Goal: Information Seeking & Learning: Learn about a topic

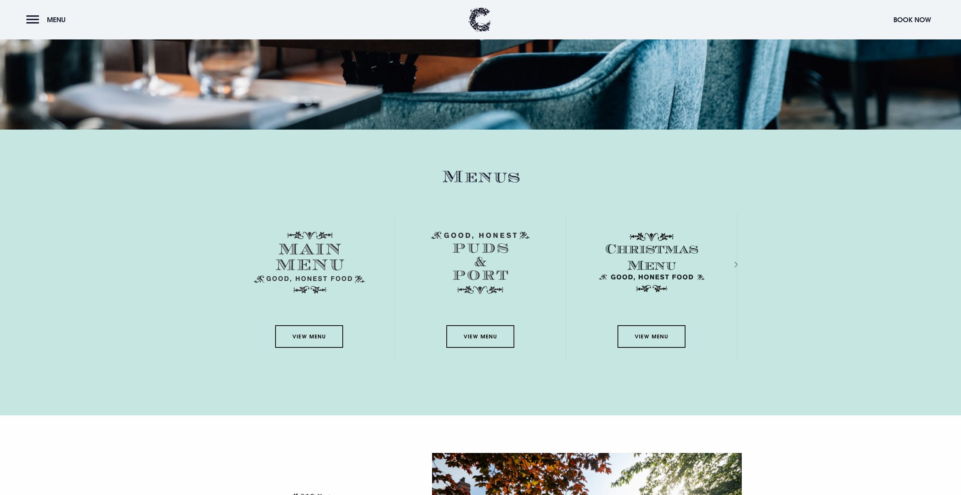
scroll to position [978, 0]
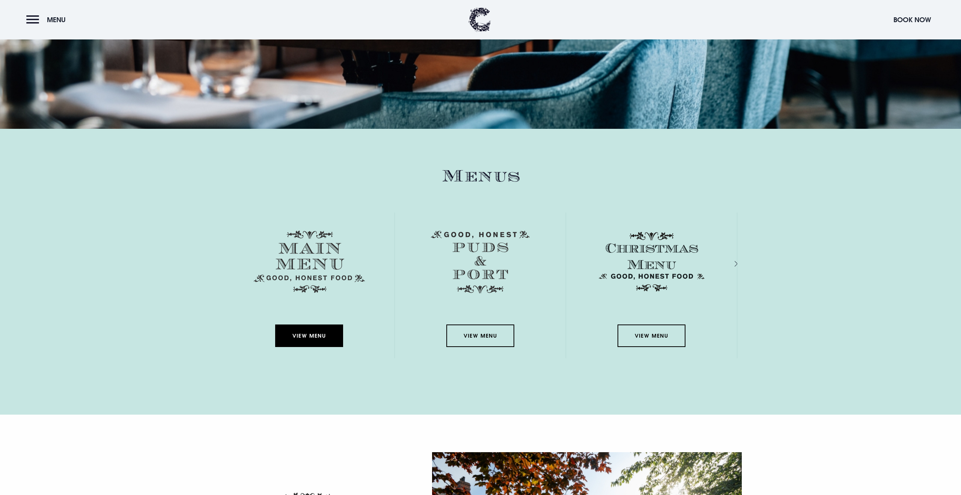
click at [310, 339] on link "View Menu" at bounding box center [309, 335] width 68 height 23
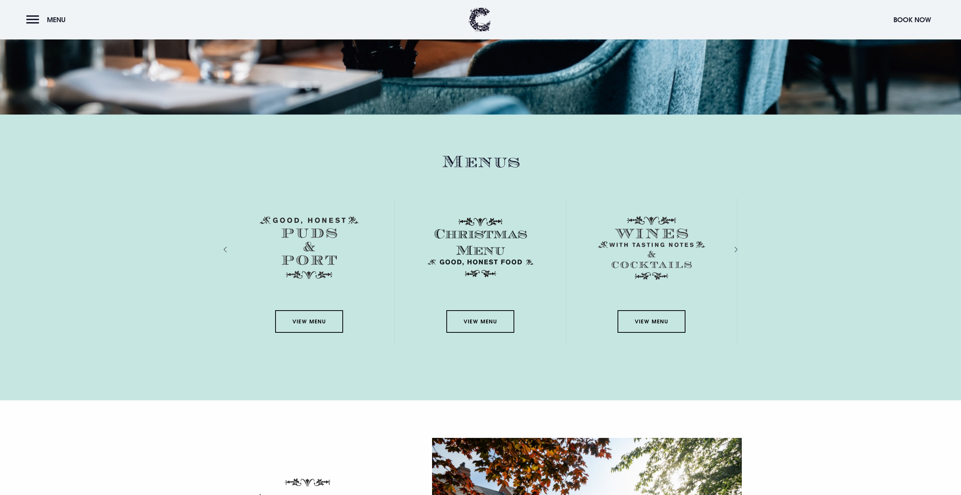
scroll to position [992, 0]
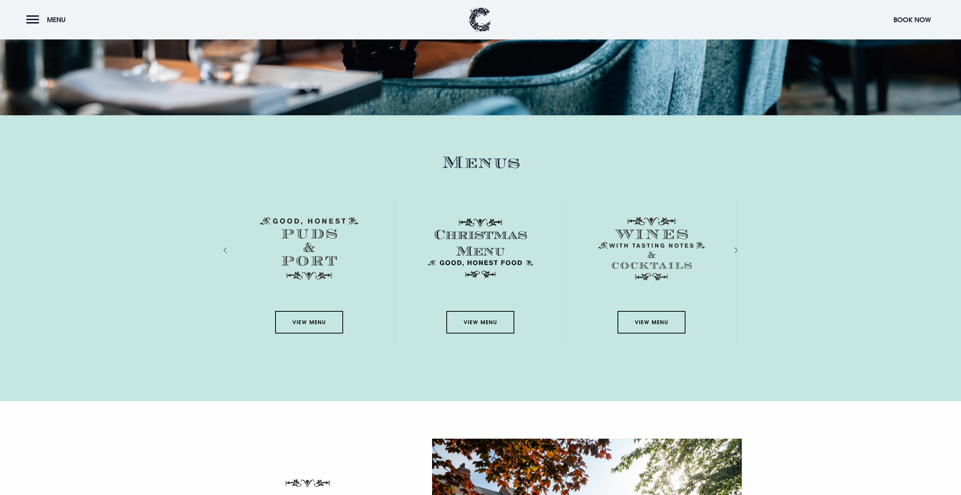
click at [480, 163] on h2 "Menus" at bounding box center [481, 163] width 514 height 20
click at [312, 324] on link "View Menu" at bounding box center [309, 322] width 68 height 23
click at [175, 290] on section "Menus View Menu View Menu View Menu View Menu View Menu" at bounding box center [480, 258] width 961 height 286
drag, startPoint x: 206, startPoint y: 270, endPoint x: 294, endPoint y: 240, distance: 93.3
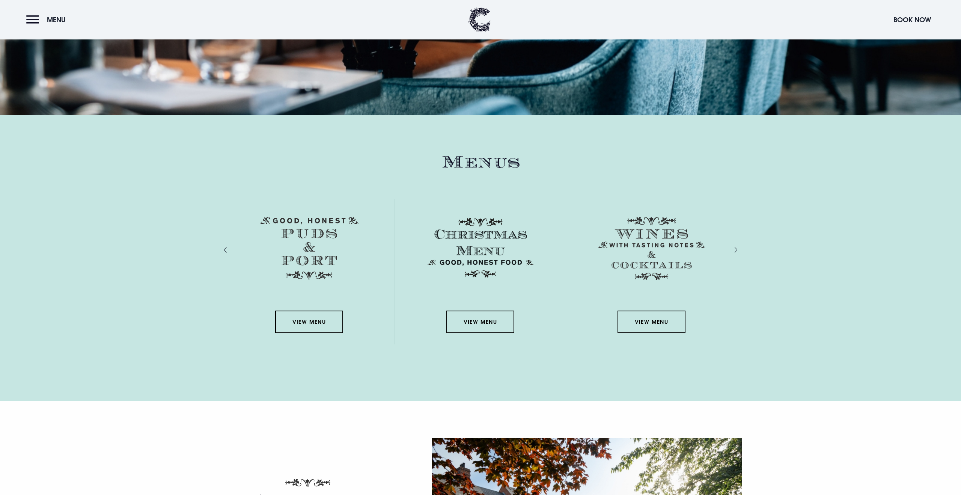
click at [207, 270] on section "Menus View Menu View Menu View Menu View Menu View Menu" at bounding box center [480, 258] width 961 height 286
click at [481, 164] on h2 "Menus" at bounding box center [481, 162] width 514 height 20
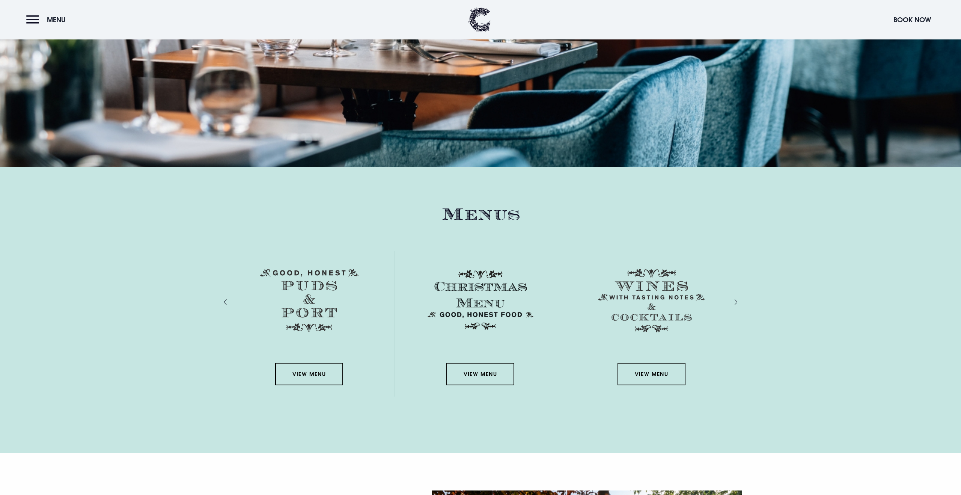
scroll to position [960, 0]
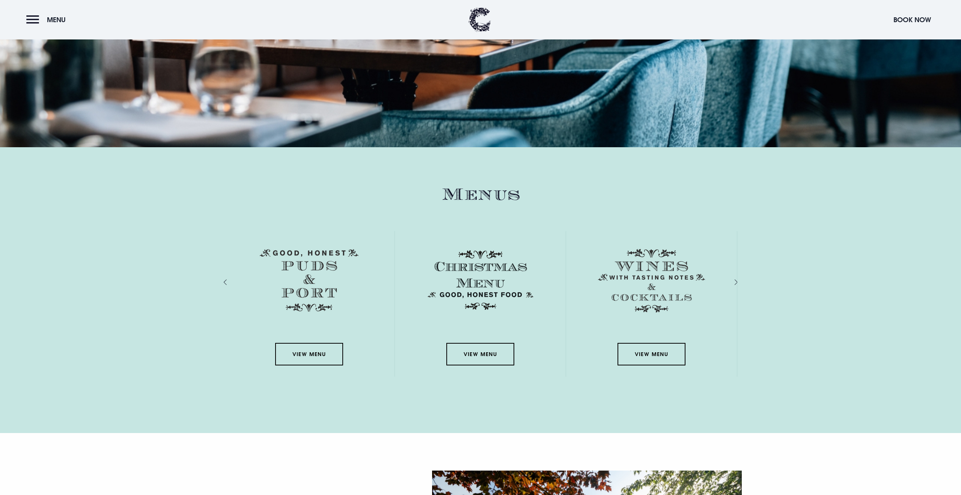
click at [502, 403] on section "Menus View Menu View Menu View Menu View Menu View Menu" at bounding box center [480, 290] width 961 height 286
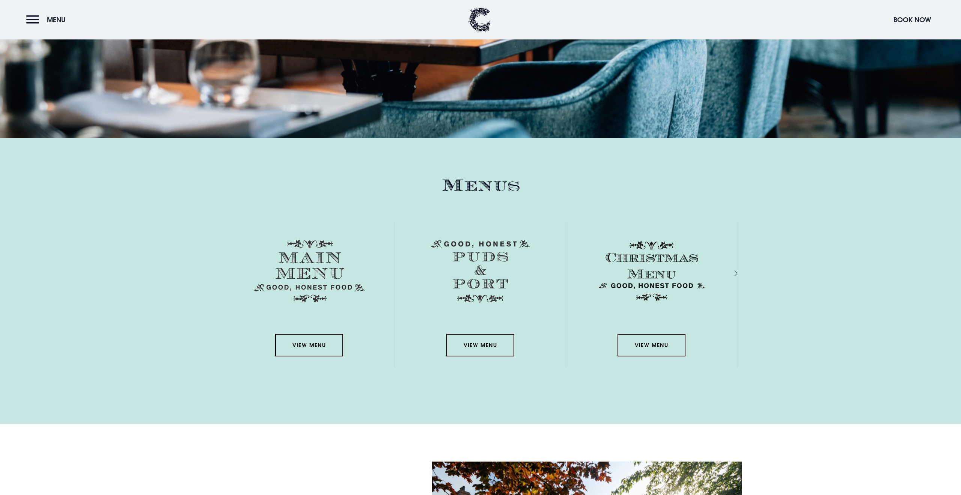
scroll to position [971, 0]
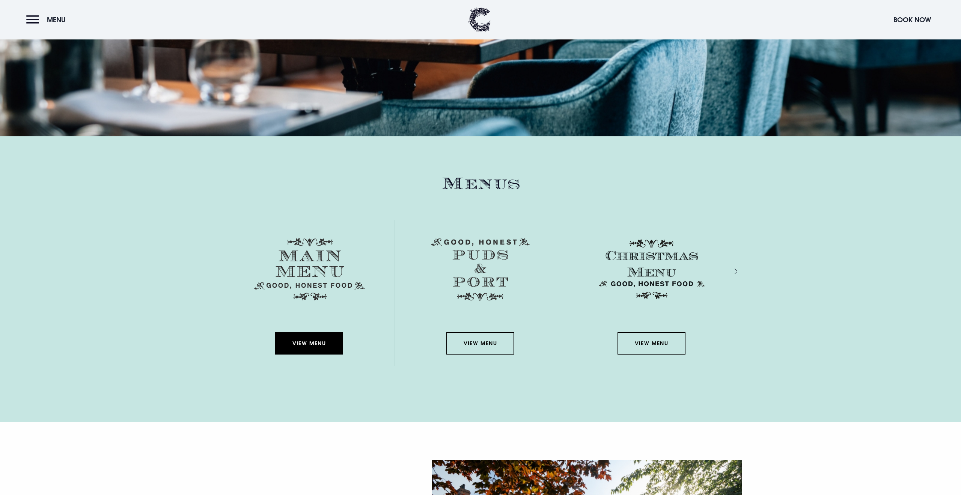
click at [311, 346] on link "View Menu" at bounding box center [309, 343] width 68 height 23
